Goal: Check status: Check status

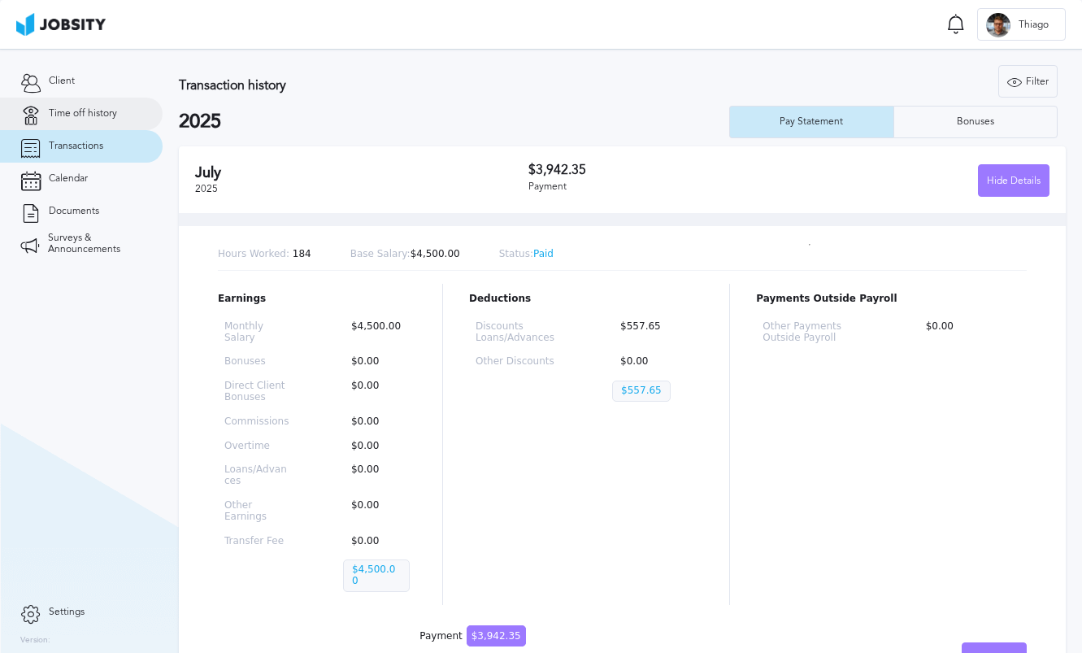
click at [114, 115] on span "Time off history" at bounding box center [83, 113] width 68 height 11
